Goal: Find contact information: Find contact information

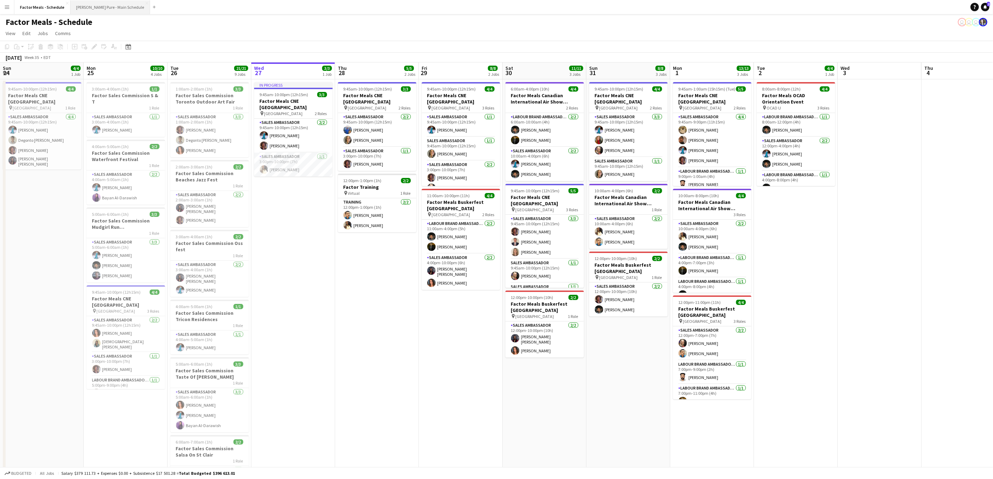
scroll to position [0, 168]
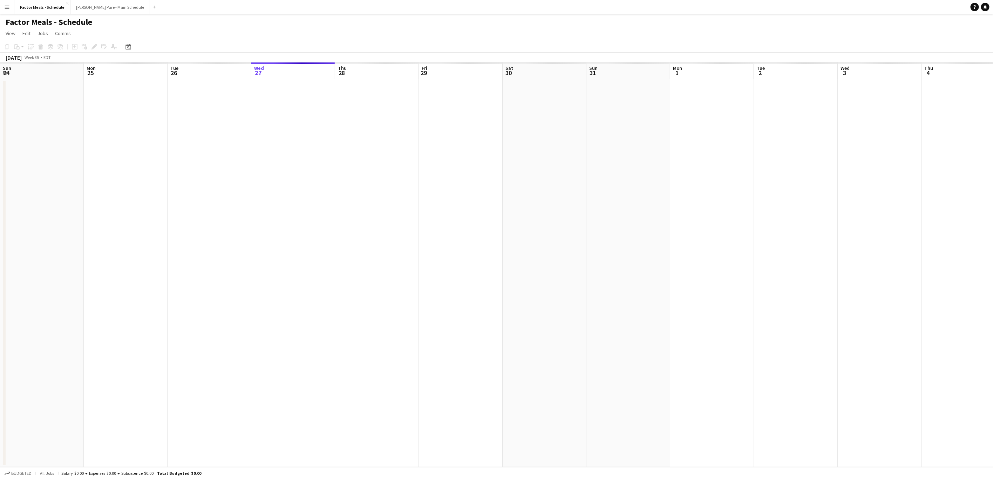
scroll to position [0, 168]
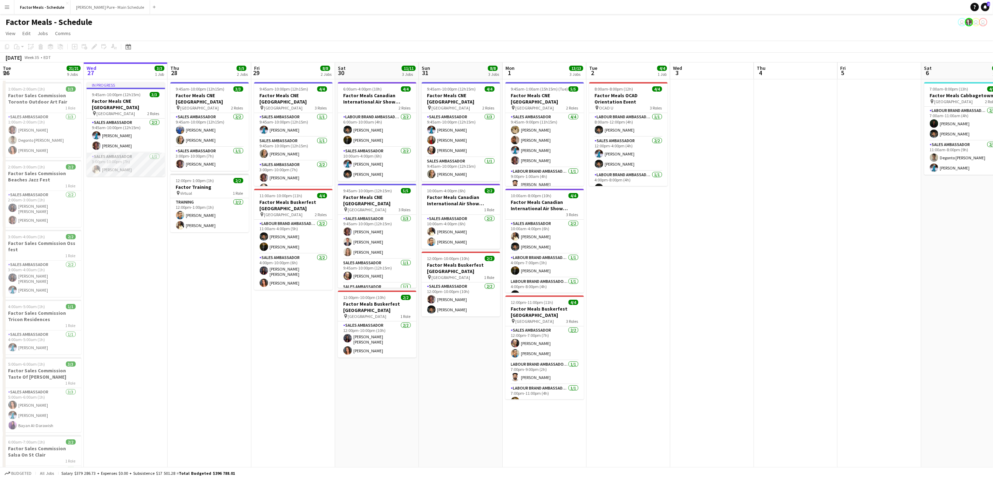
click at [110, 162] on app-card-role "Sales Ambassador 1/1 3:00pm-10:00pm (7h) Laurel Simon" at bounding box center [126, 165] width 79 height 24
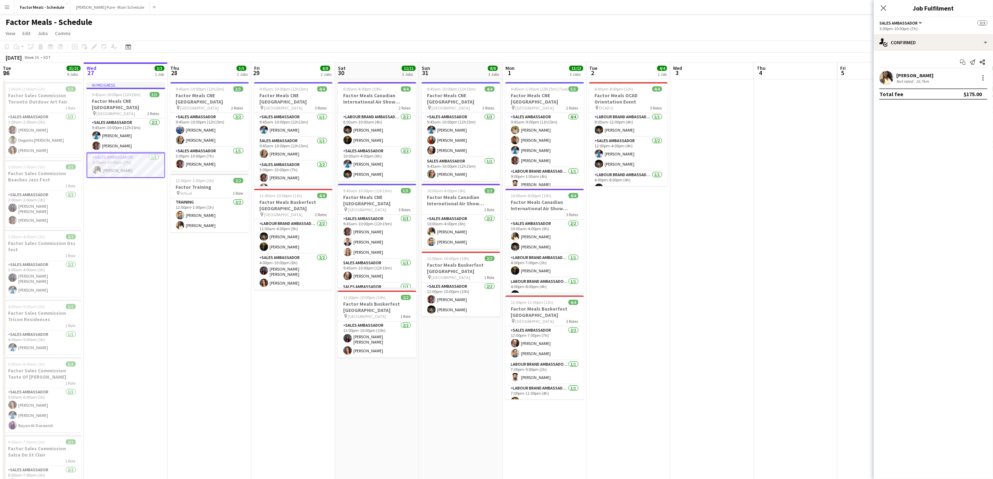
click at [902, 75] on div "[PERSON_NAME]" at bounding box center [915, 75] width 37 height 6
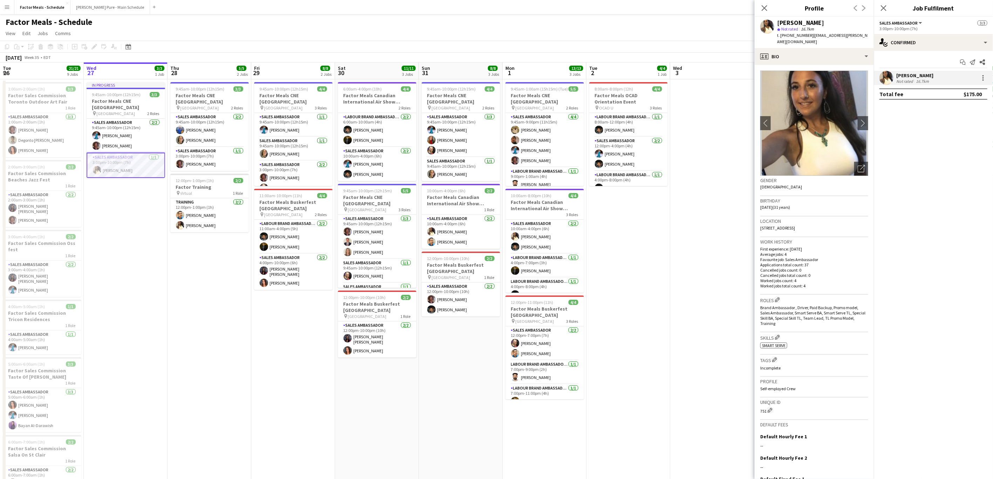
click at [820, 35] on span "| laurelsimon@rogers.com" at bounding box center [822, 39] width 90 height 12
drag, startPoint x: 853, startPoint y: 36, endPoint x: 809, endPoint y: 37, distance: 43.8
click at [809, 37] on div "Laurel Simon star Not rated 16.7km t. +14169029465 | laurelsimon@rogers.com" at bounding box center [814, 32] width 119 height 31
copy span "laurelsimon@rogers.com"
click at [765, 11] on icon "Close pop-in" at bounding box center [764, 8] width 7 height 7
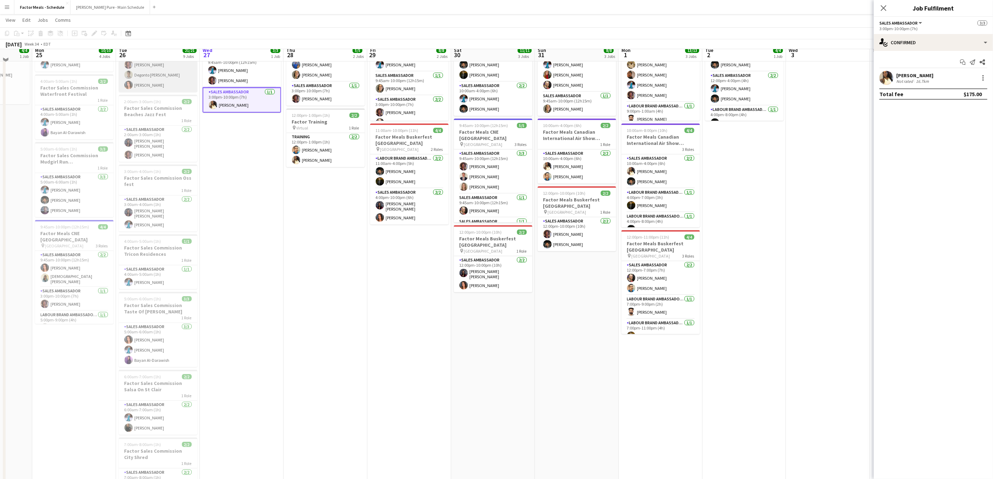
scroll to position [0, 0]
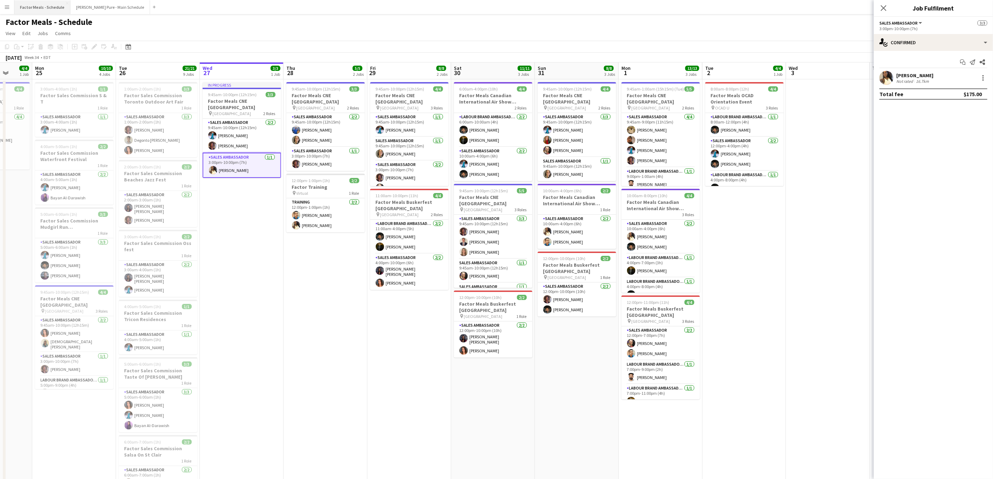
click at [32, 12] on button "Factor Meals - Schedule Close" at bounding box center [42, 7] width 56 height 14
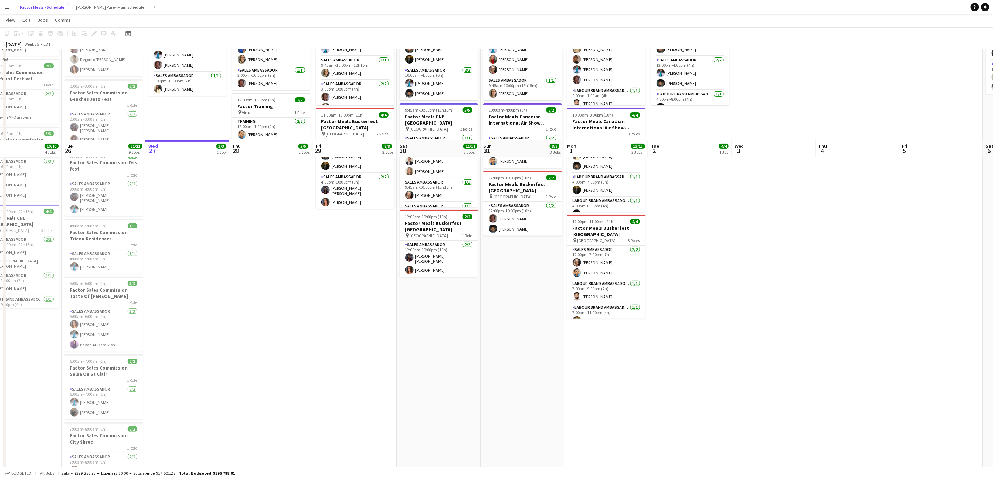
scroll to position [284, 0]
